Goal: Task Accomplishment & Management: Complete application form

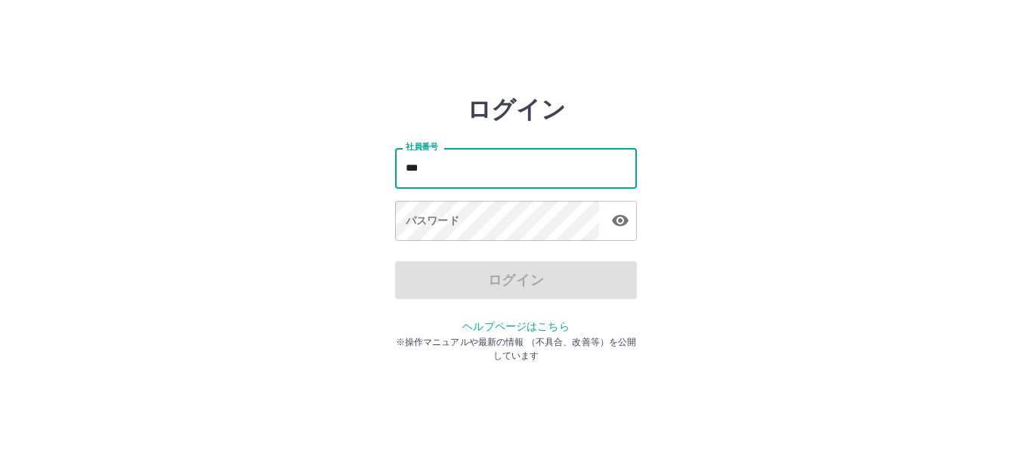
type input "*******"
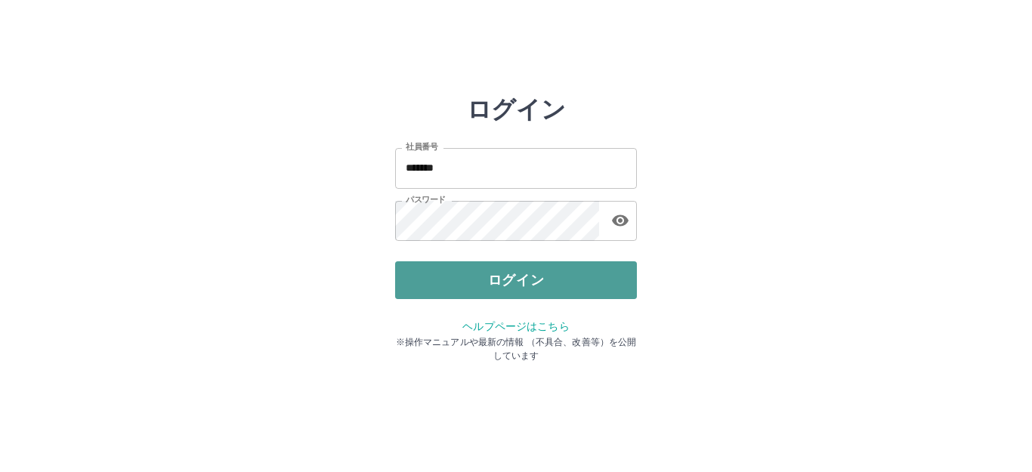
click at [444, 283] on button "ログイン" at bounding box center [516, 281] width 242 height 38
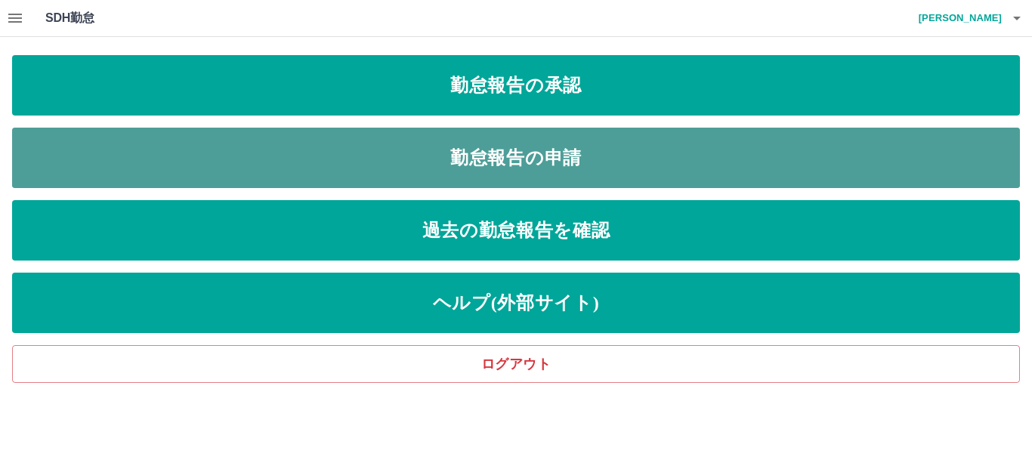
click at [137, 162] on link "勤怠報告の申請" at bounding box center [516, 158] width 1008 height 60
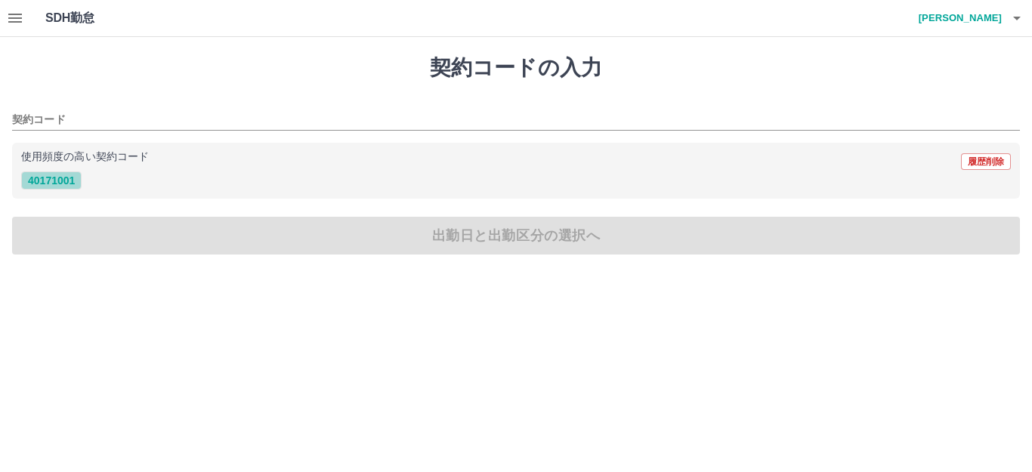
click at [53, 181] on button "40171001" at bounding box center [51, 181] width 60 height 18
type input "********"
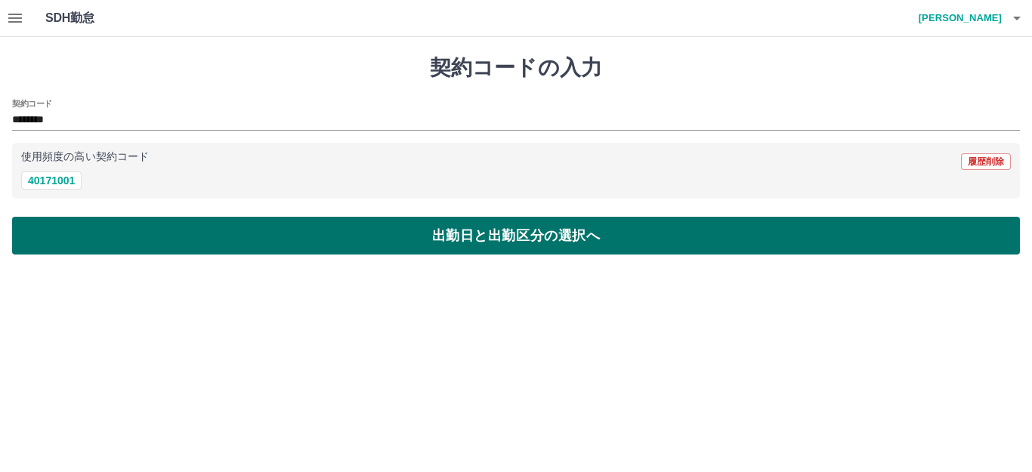
click at [67, 234] on button "出勤日と出勤区分の選択へ" at bounding box center [516, 236] width 1008 height 38
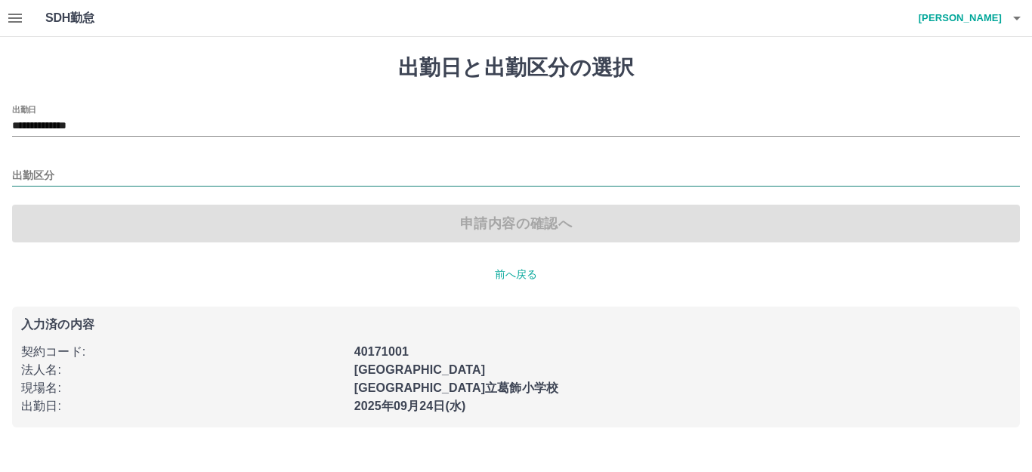
click at [57, 169] on input "出勤区分" at bounding box center [516, 176] width 1008 height 19
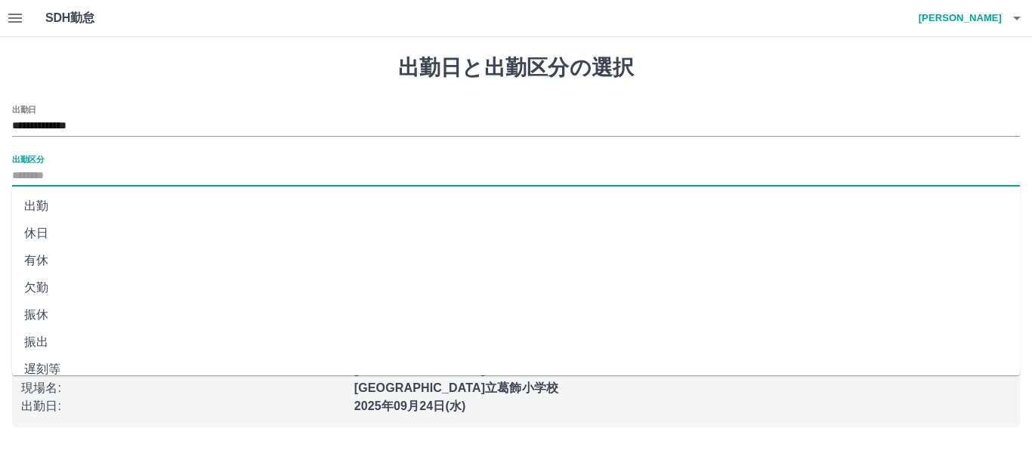
click at [63, 200] on li "出勤" at bounding box center [516, 206] width 1008 height 27
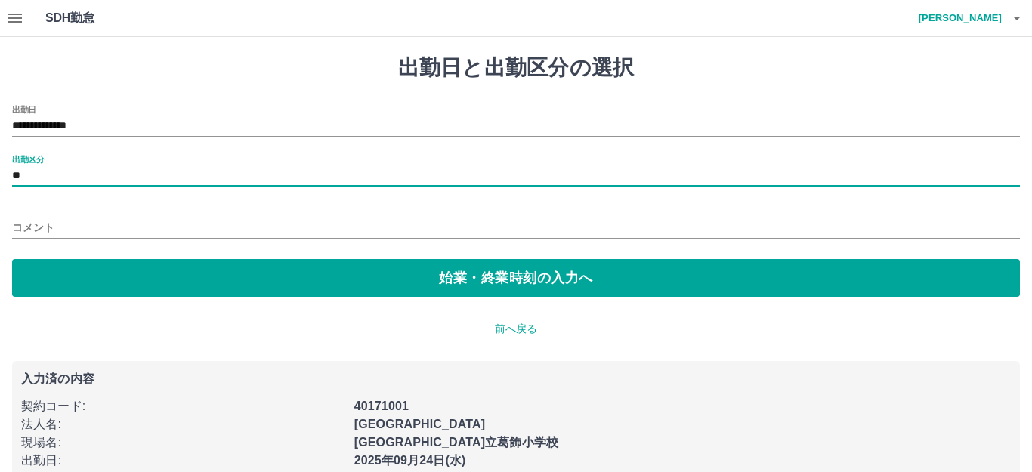
type input "**"
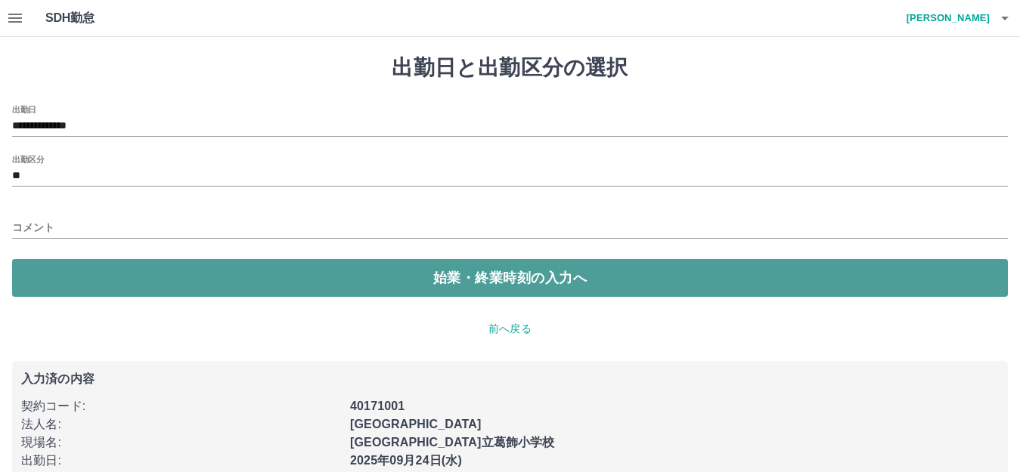
click at [73, 277] on button "始業・終業時刻の入力へ" at bounding box center [509, 278] width 995 height 38
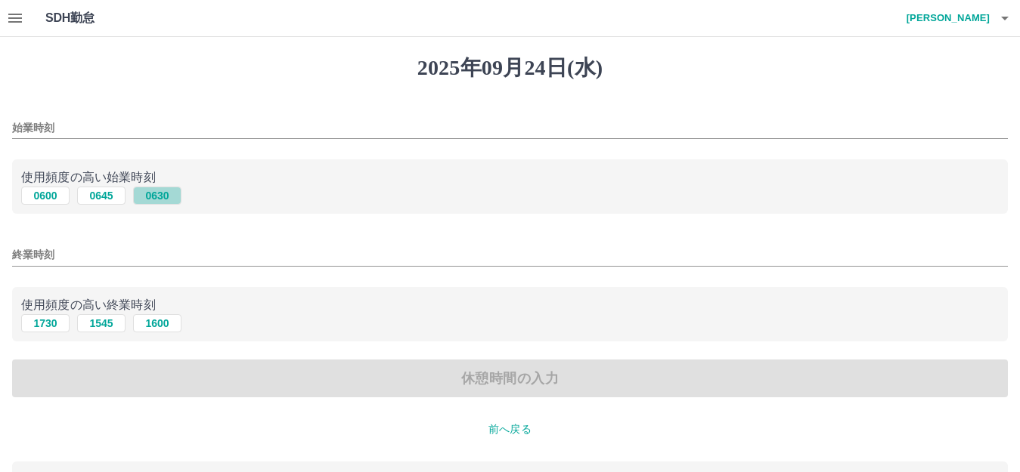
click at [162, 197] on button "0630" at bounding box center [157, 196] width 48 height 18
type input "****"
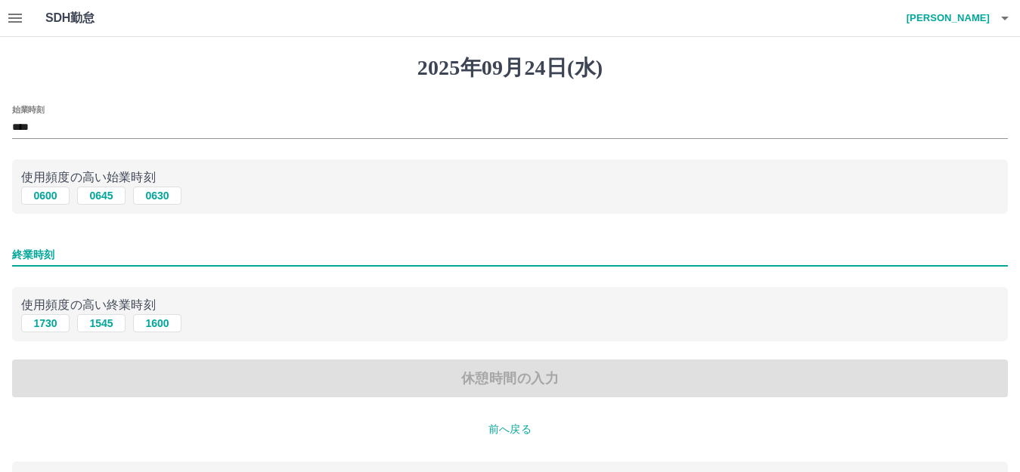
click at [63, 257] on input "終業時刻" at bounding box center [509, 255] width 995 height 22
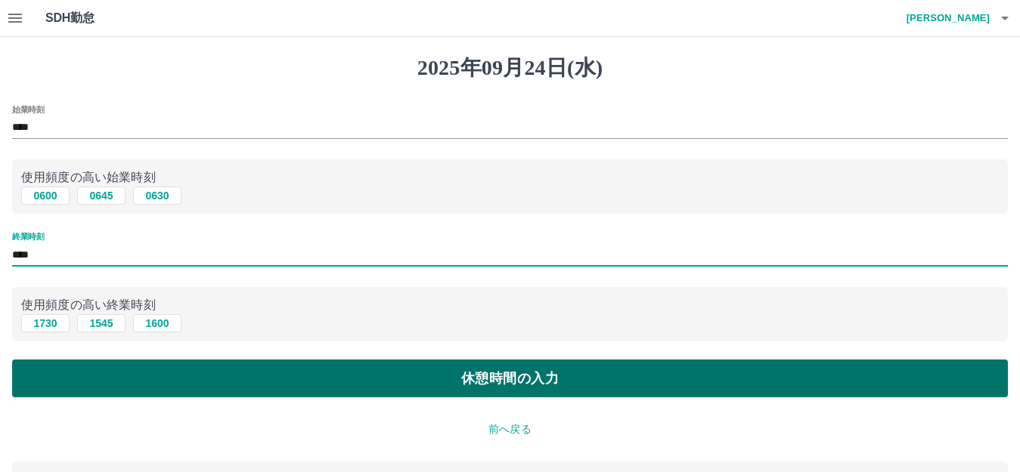
type input "****"
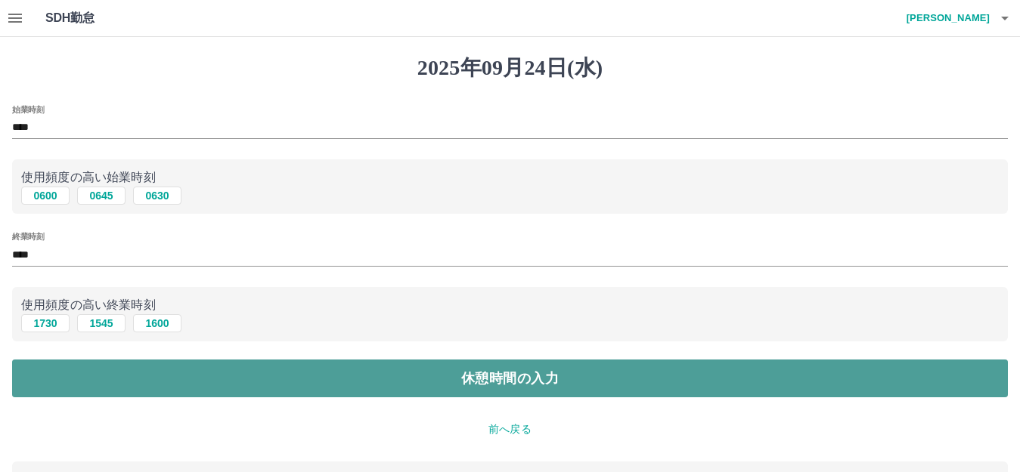
click at [116, 378] on button "休憩時間の入力" at bounding box center [509, 379] width 995 height 38
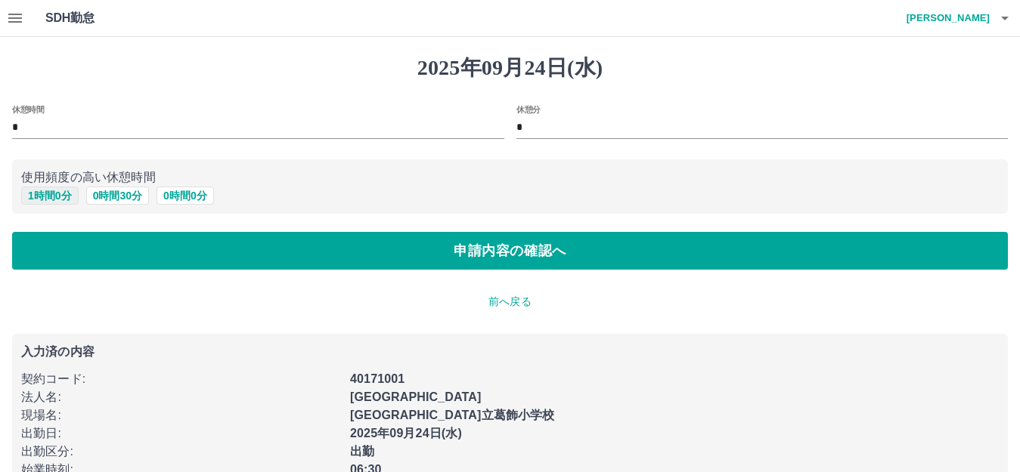
click at [48, 193] on button "1 時間 0 分" at bounding box center [49, 196] width 57 height 18
type input "*"
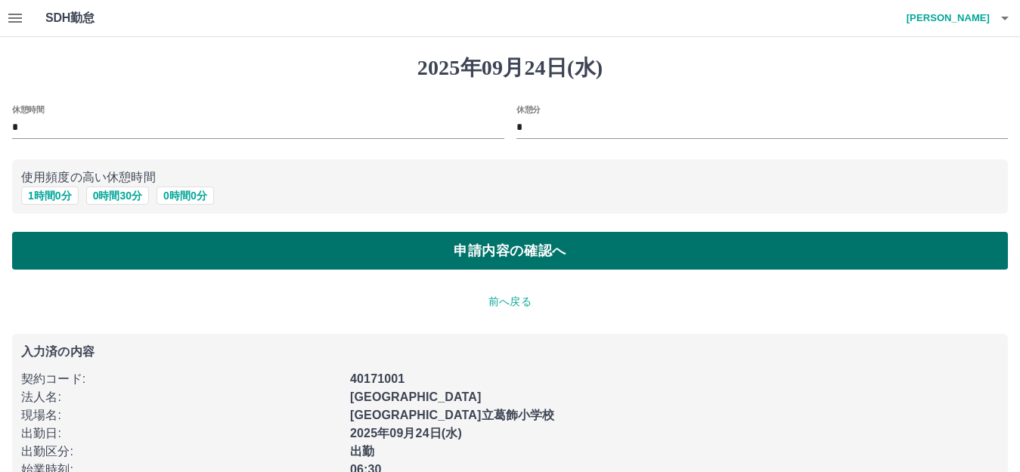
click at [60, 246] on button "申請内容の確認へ" at bounding box center [509, 251] width 995 height 38
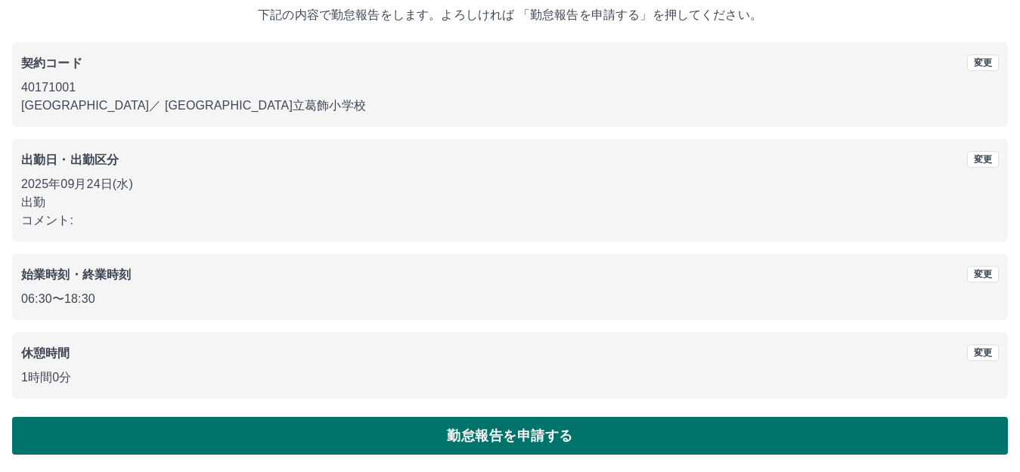
scroll to position [94, 0]
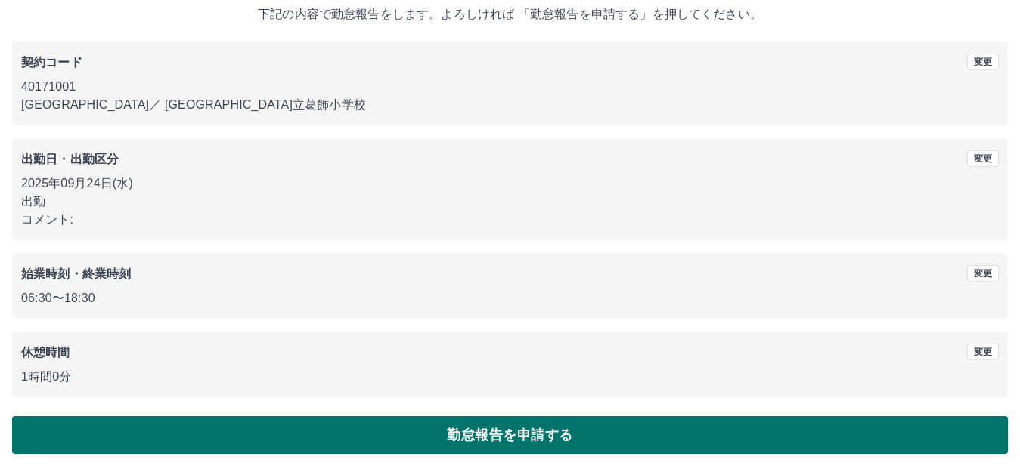
click at [168, 429] on button "勤怠報告を申請する" at bounding box center [509, 435] width 995 height 38
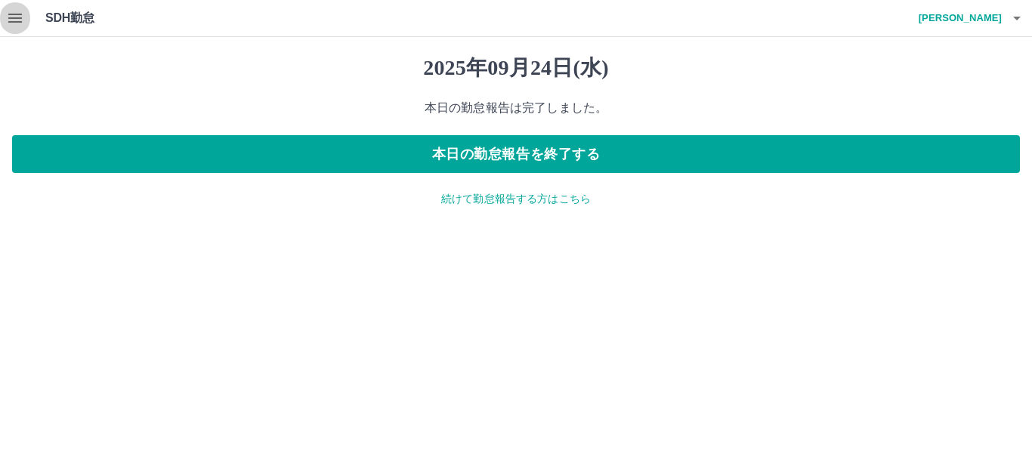
click at [18, 10] on icon "button" at bounding box center [15, 18] width 18 height 18
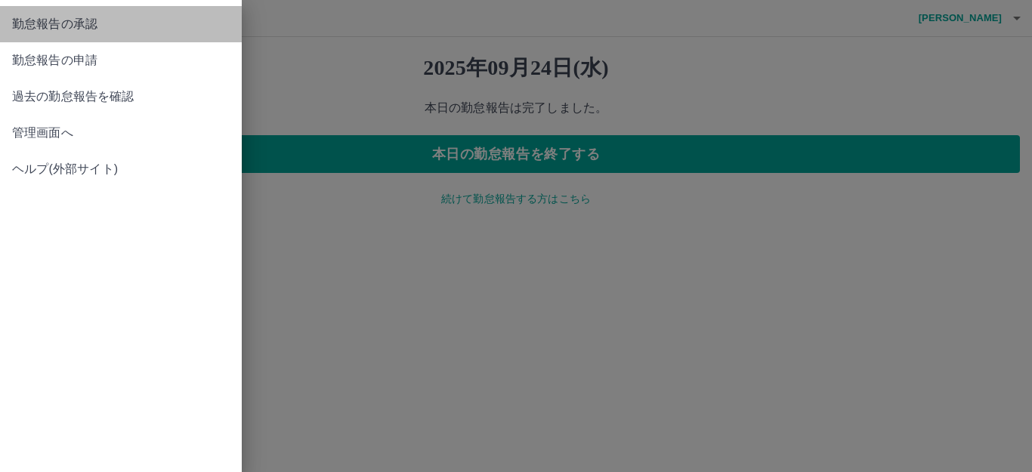
click at [49, 30] on span "勤怠報告の承認" at bounding box center [121, 24] width 218 height 18
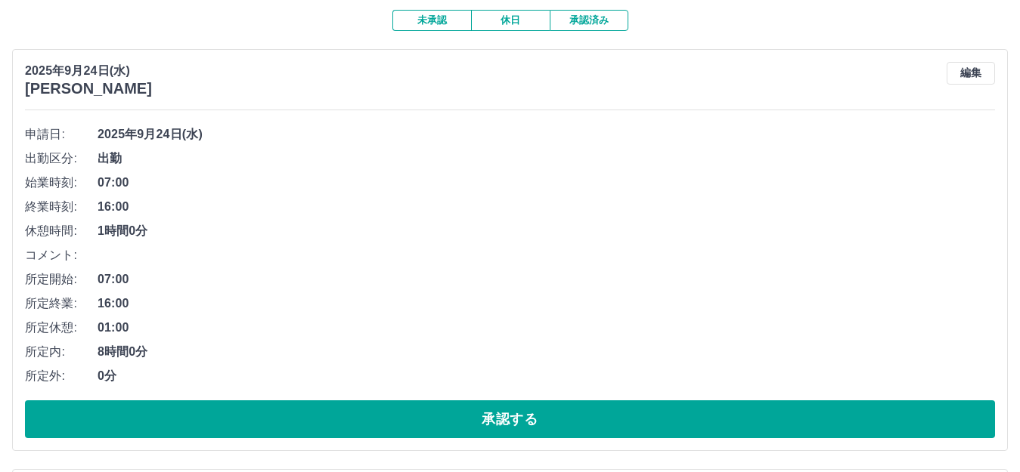
scroll to position [151, 0]
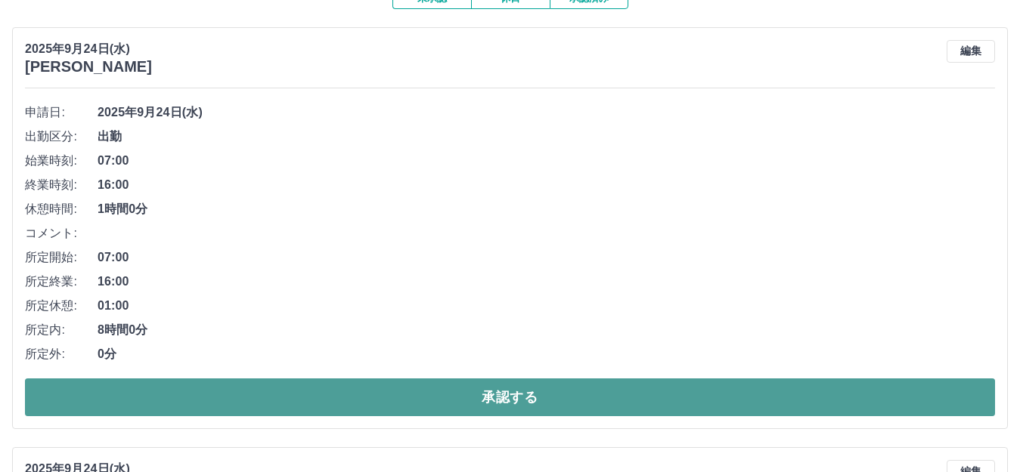
click at [183, 391] on button "承認する" at bounding box center [510, 398] width 970 height 38
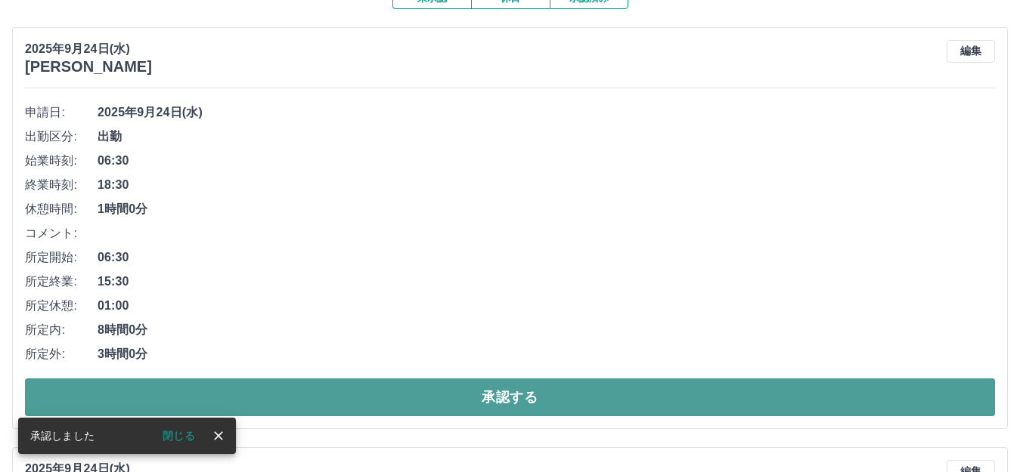
click at [183, 409] on button "承認する" at bounding box center [510, 398] width 970 height 38
click at [337, 407] on button "承認する" at bounding box center [510, 398] width 970 height 38
click at [338, 407] on button "承認する" at bounding box center [510, 398] width 970 height 38
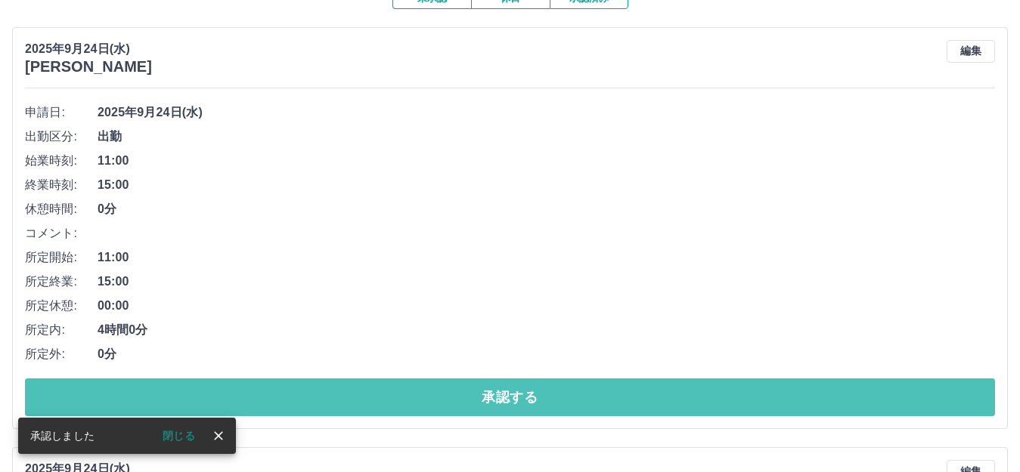
click at [341, 409] on button "承認する" at bounding box center [510, 398] width 970 height 38
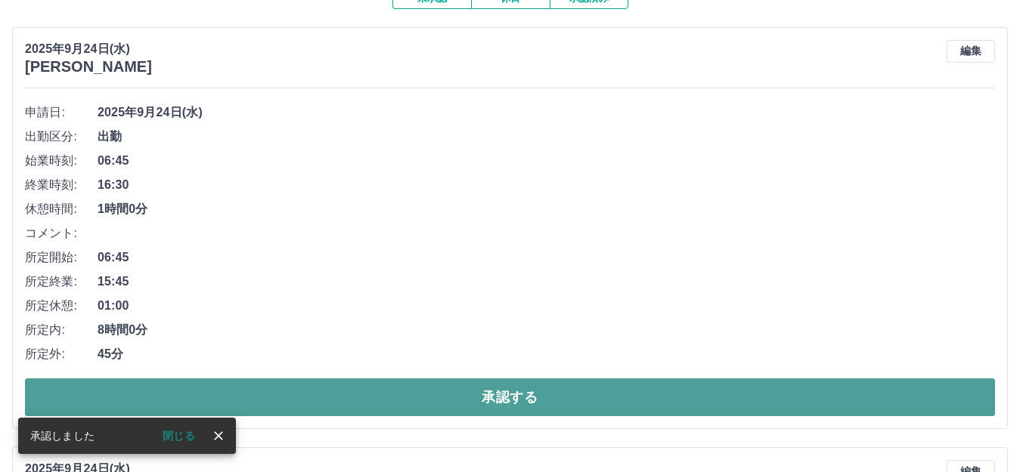
click at [345, 405] on button "承認する" at bounding box center [510, 398] width 970 height 38
click at [330, 409] on button "承認する" at bounding box center [510, 398] width 970 height 38
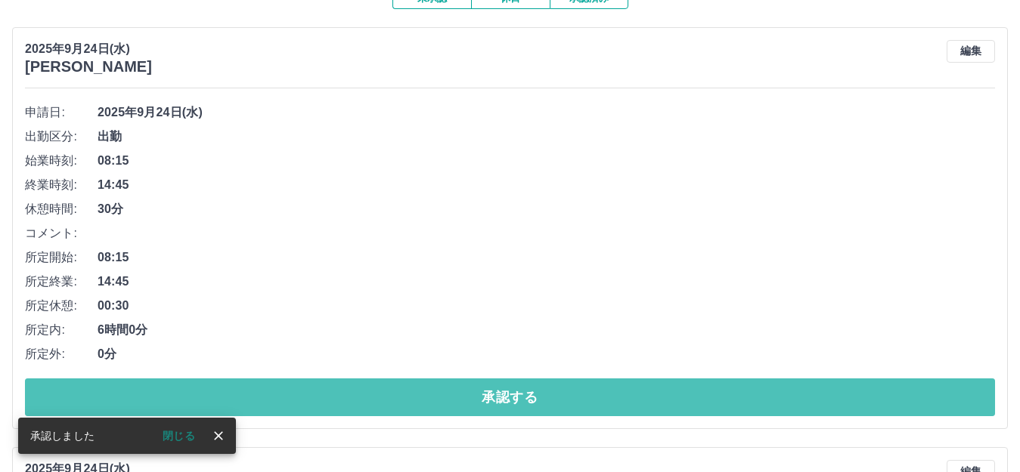
click at [330, 410] on button "承認する" at bounding box center [510, 398] width 970 height 38
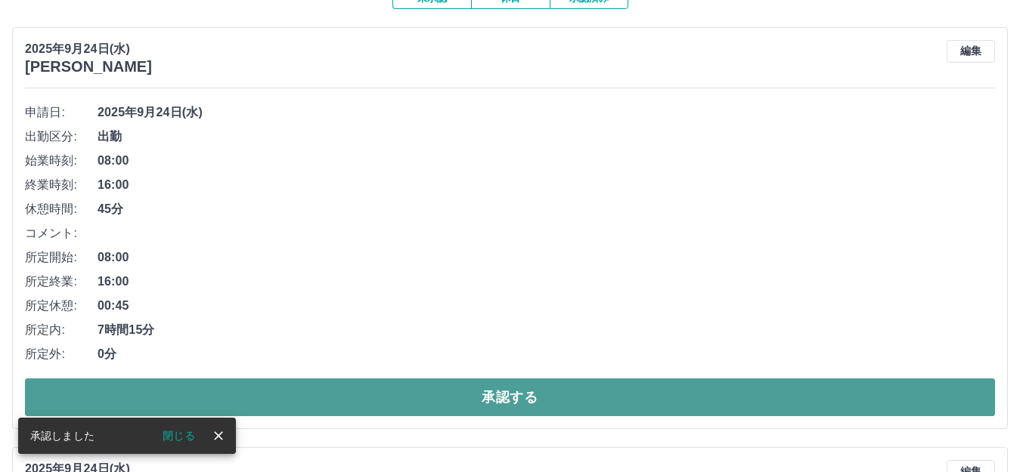
click at [321, 404] on button "承認する" at bounding box center [510, 398] width 970 height 38
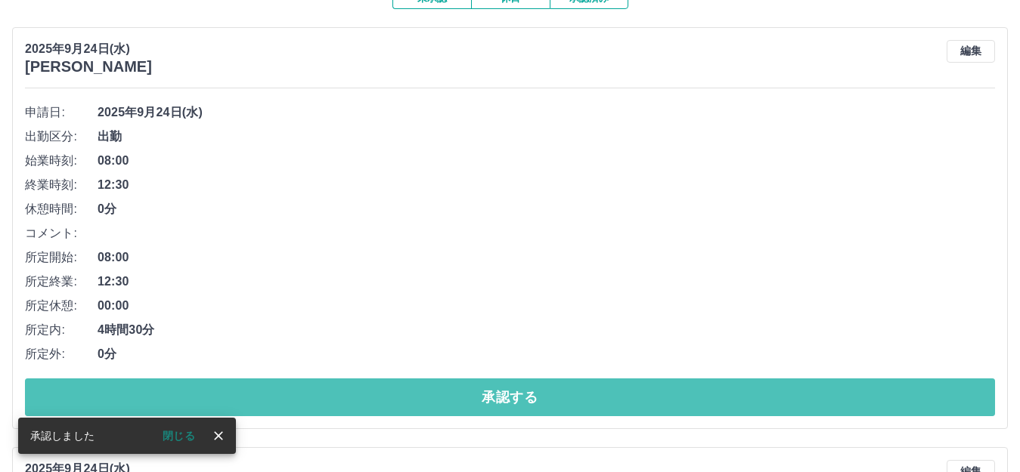
click at [321, 404] on button "承認する" at bounding box center [510, 398] width 970 height 38
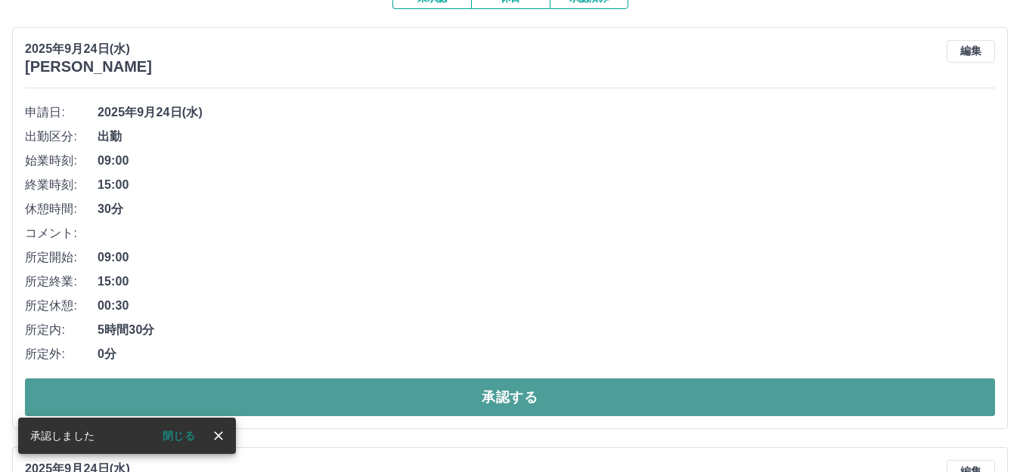
click at [321, 403] on button "承認する" at bounding box center [510, 398] width 970 height 38
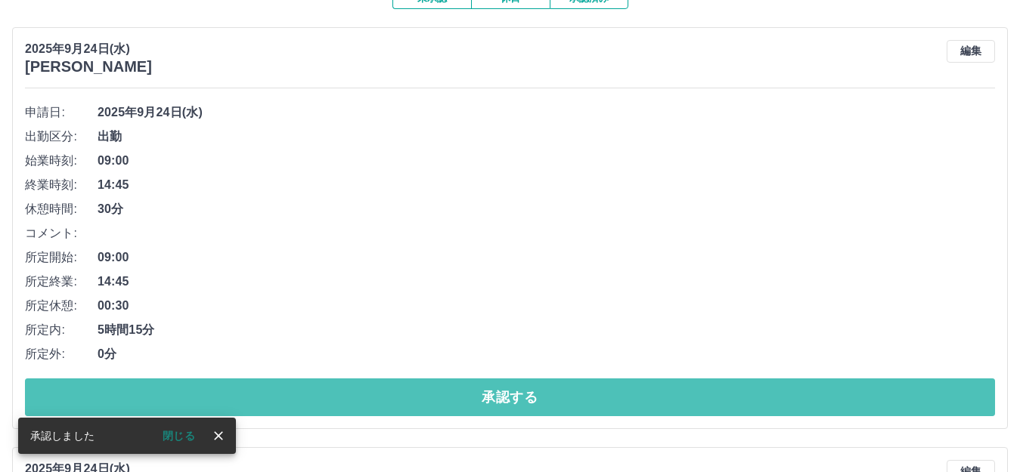
click at [321, 403] on button "承認する" at bounding box center [510, 398] width 970 height 38
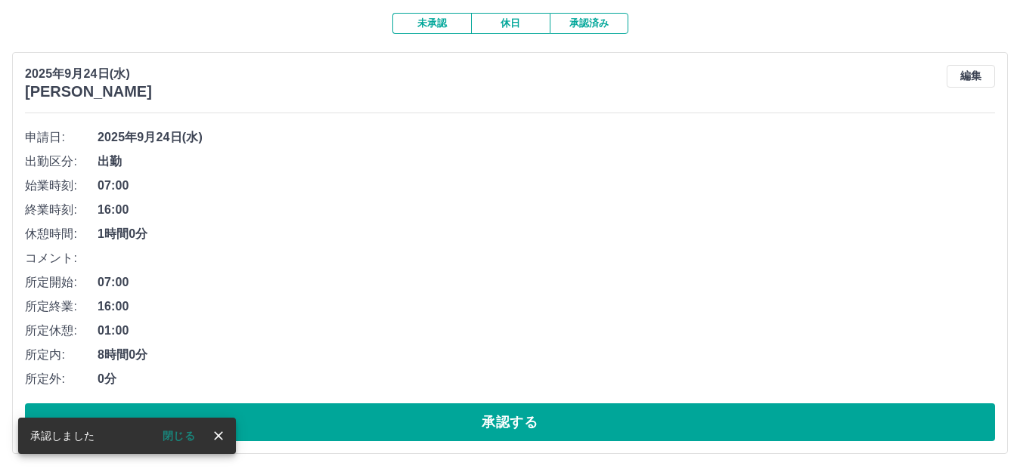
scroll to position [128, 0]
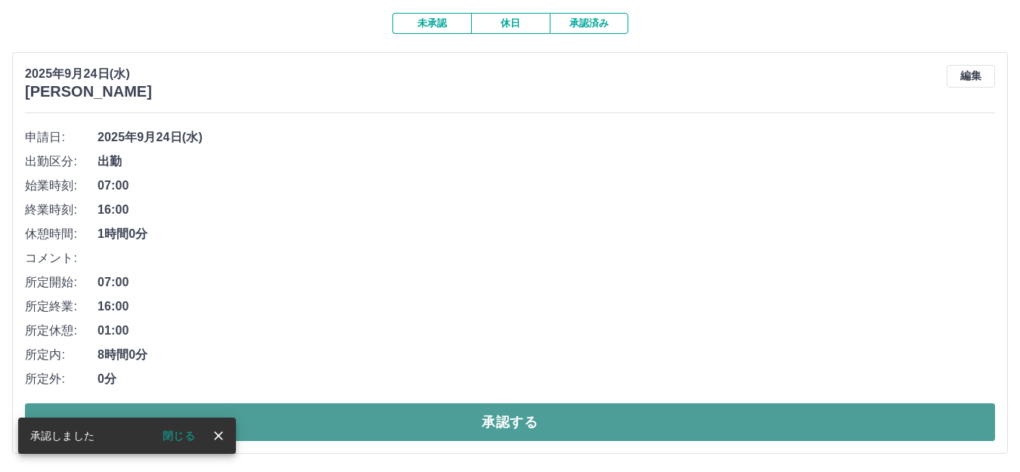
click at [324, 407] on button "承認する" at bounding box center [510, 423] width 970 height 38
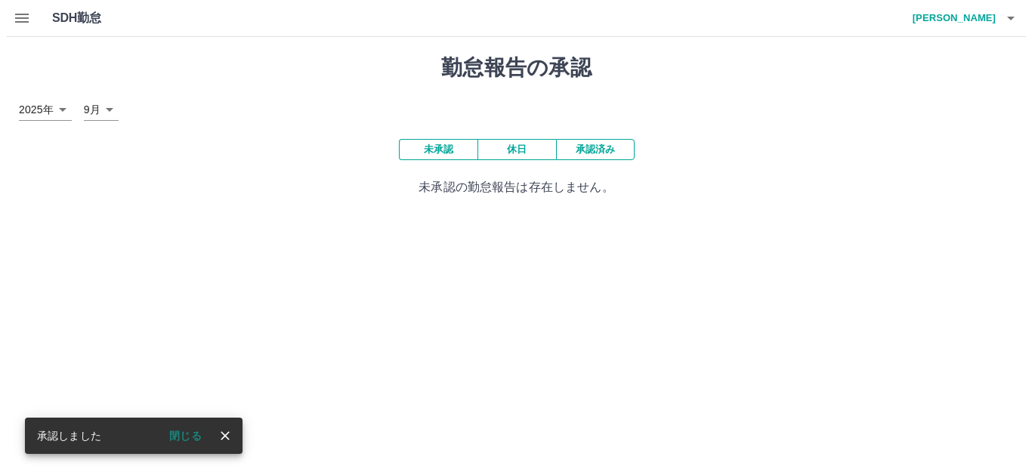
scroll to position [0, 0]
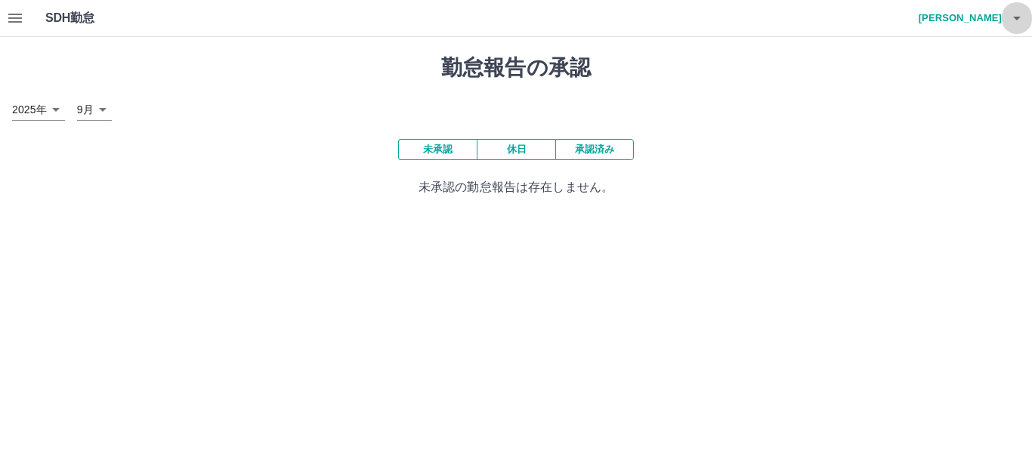
click at [1018, 19] on icon "button" at bounding box center [1018, 19] width 8 height 4
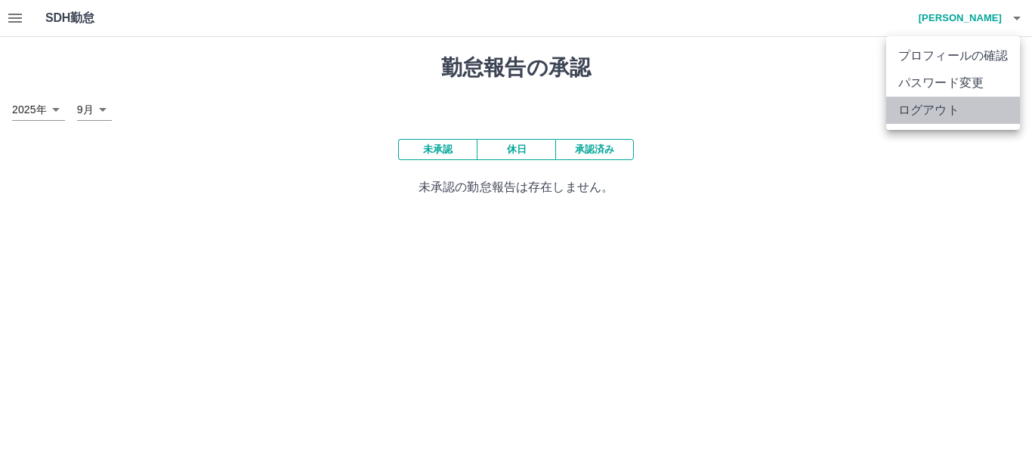
click at [941, 110] on li "ログアウト" at bounding box center [954, 110] width 134 height 27
